Goal: Task Accomplishment & Management: Use online tool/utility

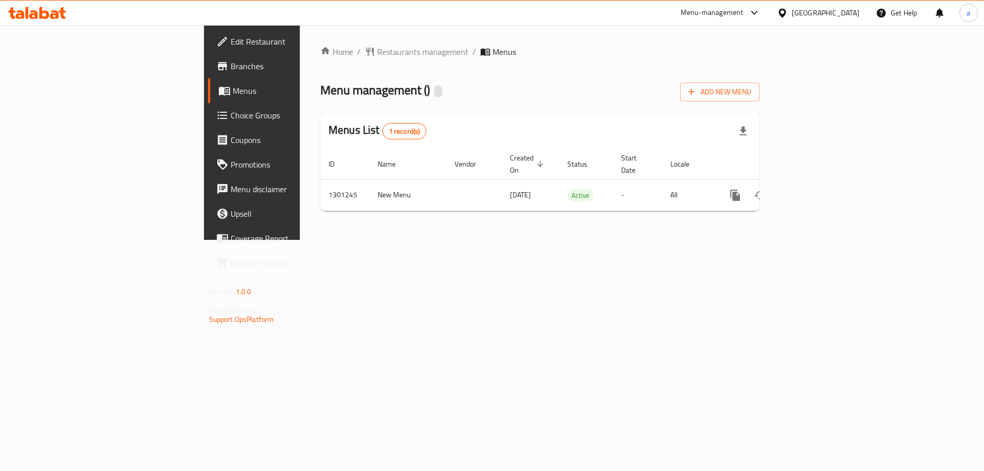
click at [231, 67] on span "Branches" at bounding box center [296, 66] width 130 height 12
click at [231, 62] on span "Branches" at bounding box center [296, 66] width 130 height 12
click at [320, 59] on div "Home / Restaurants management / Menus Menu management ( [PERSON_NAME] BAKERY ) …" at bounding box center [539, 133] width 439 height 174
click at [377, 53] on span "Restaurants management" at bounding box center [422, 52] width 91 height 12
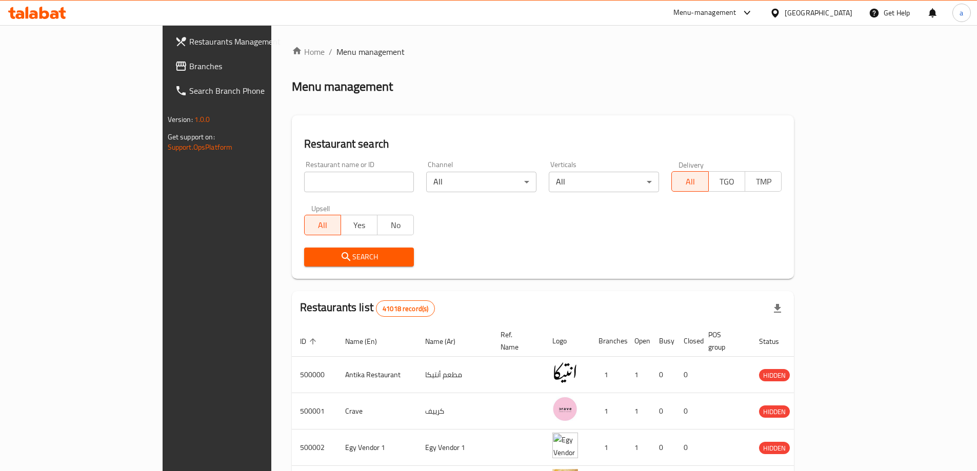
click at [304, 190] on input "search" at bounding box center [359, 182] width 110 height 21
click at [736, 13] on div "Menu-management" at bounding box center [704, 13] width 63 height 12
click at [703, 159] on div "Restaurant-Management" at bounding box center [698, 160] width 80 height 11
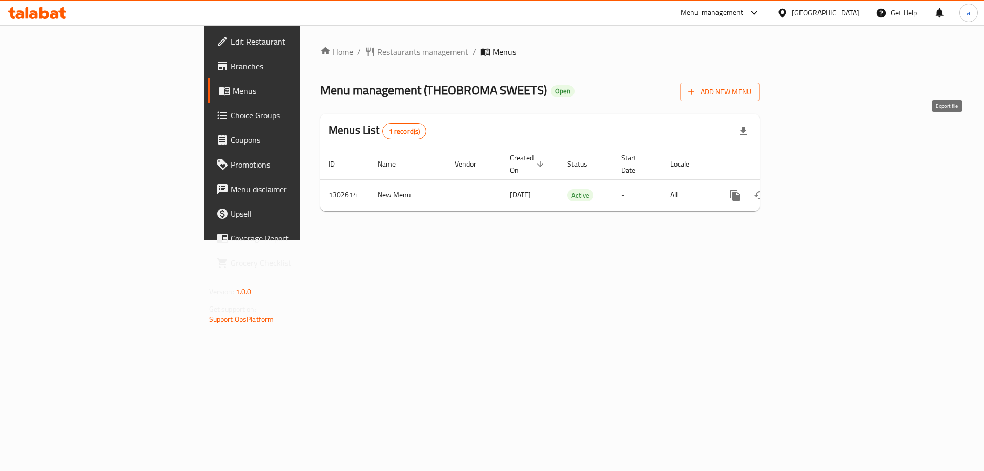
click at [747, 130] on icon "button" at bounding box center [743, 131] width 7 height 9
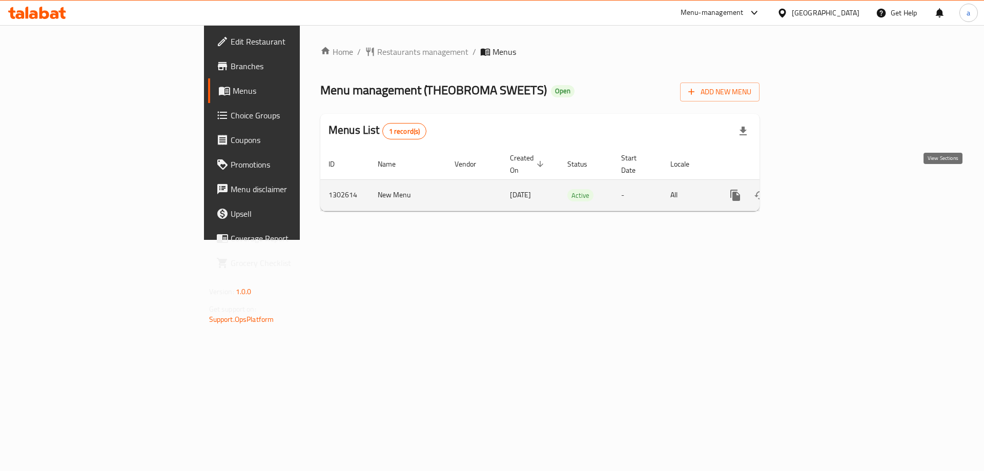
click at [814, 191] on icon "enhanced table" at bounding box center [809, 195] width 9 height 9
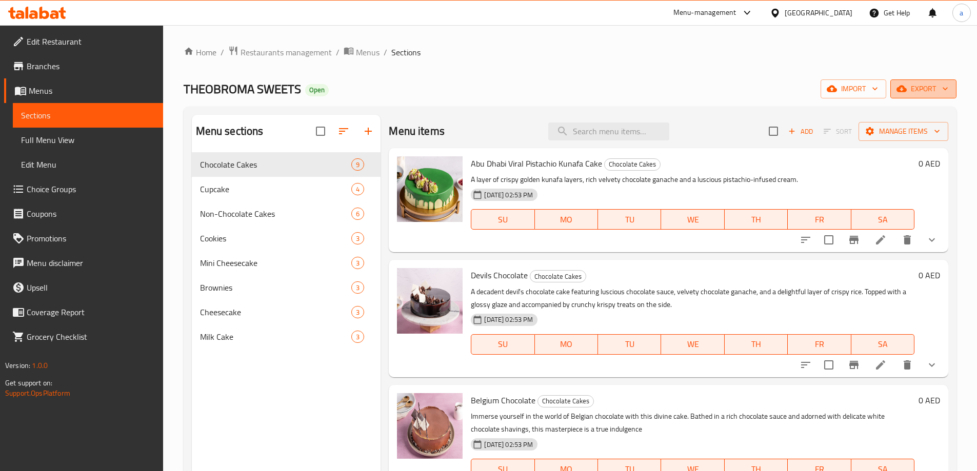
click at [935, 89] on span "export" at bounding box center [923, 89] width 50 height 13
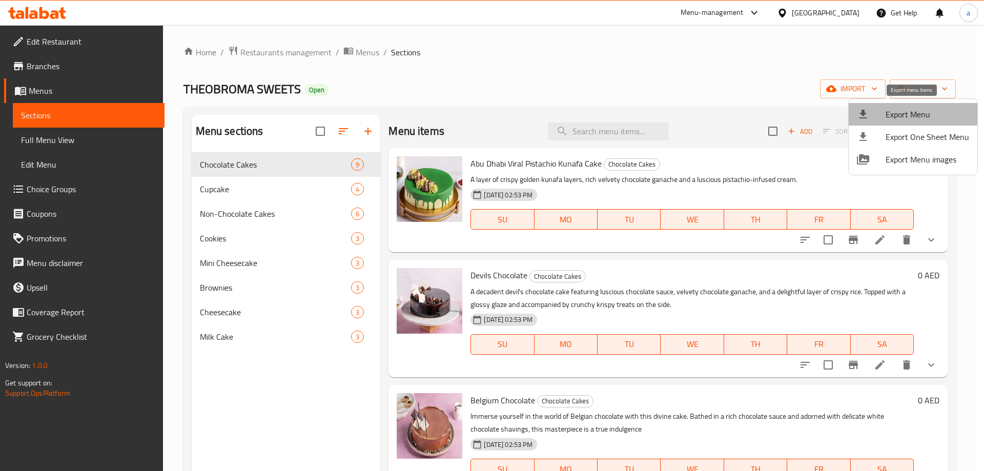
click at [935, 117] on span "Export Menu" at bounding box center [928, 114] width 84 height 12
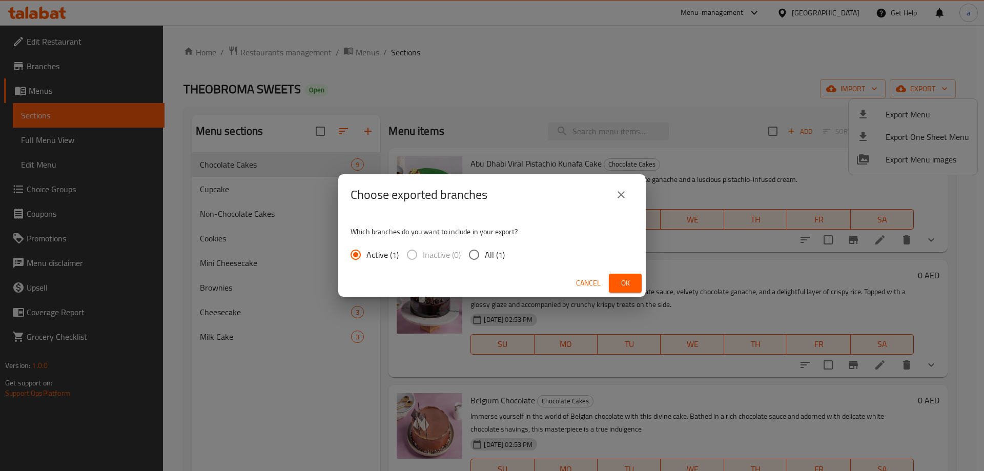
click at [478, 254] on input "All (1)" at bounding box center [475, 255] width 22 height 22
radio input "true"
click at [627, 287] on span "Ok" at bounding box center [625, 283] width 16 height 13
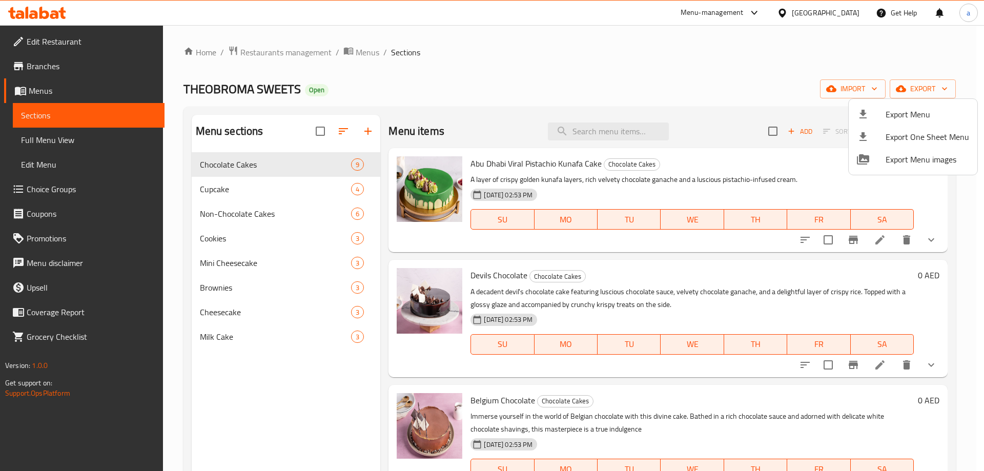
click at [43, 64] on div at bounding box center [492, 235] width 984 height 471
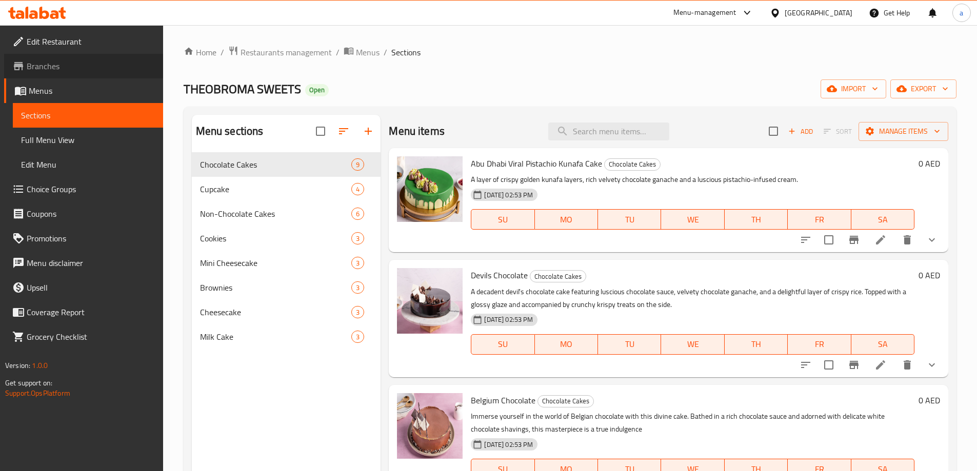
click at [51, 63] on span "Branches" at bounding box center [91, 66] width 128 height 12
